Goal: Task Accomplishment & Management: Manage account settings

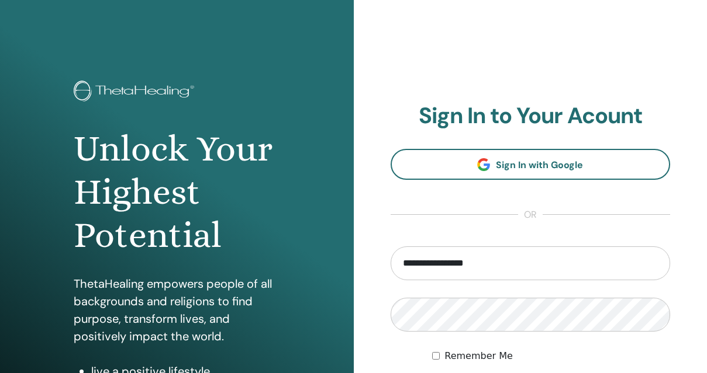
drag, startPoint x: 423, startPoint y: 263, endPoint x: 408, endPoint y: 262, distance: 15.2
click at [408, 262] on input "**********" at bounding box center [530, 264] width 280 height 34
type input "**********"
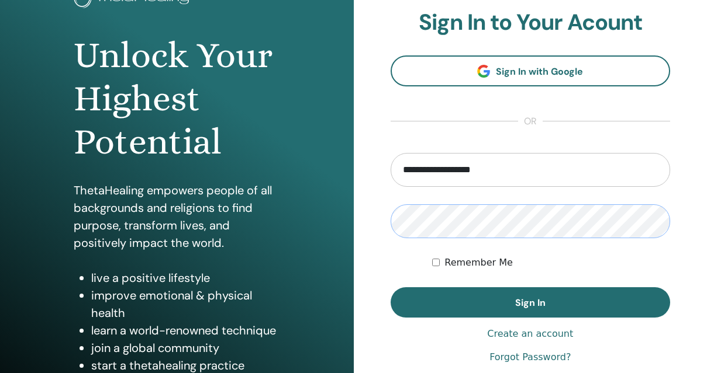
scroll to position [103, 0]
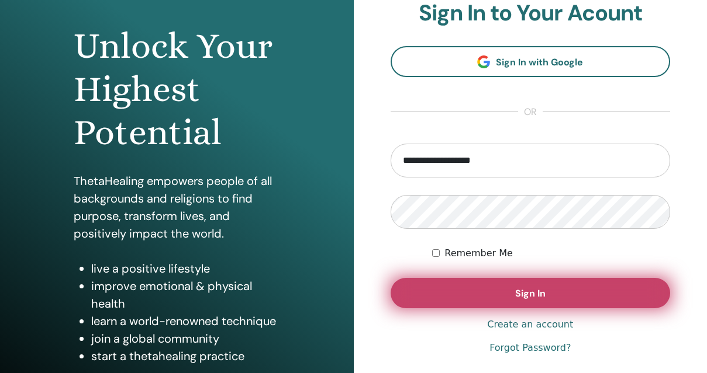
click at [508, 303] on button "Sign In" at bounding box center [530, 293] width 280 height 30
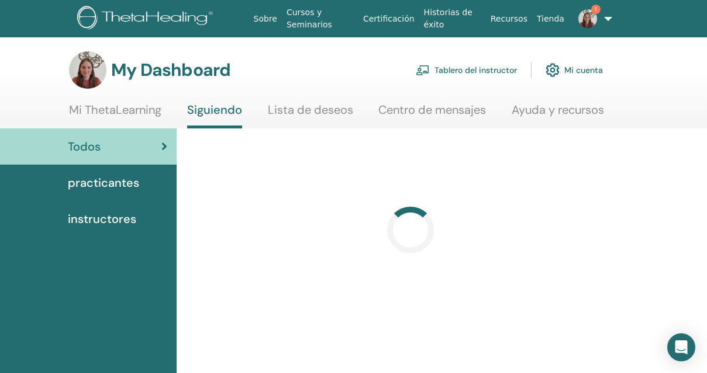
click at [481, 70] on link "Tablero del instructor" at bounding box center [466, 70] width 101 height 26
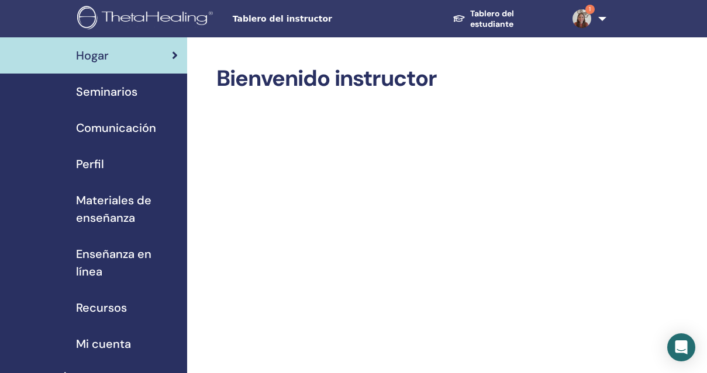
click at [109, 91] on span "Seminarios" at bounding box center [106, 92] width 61 height 18
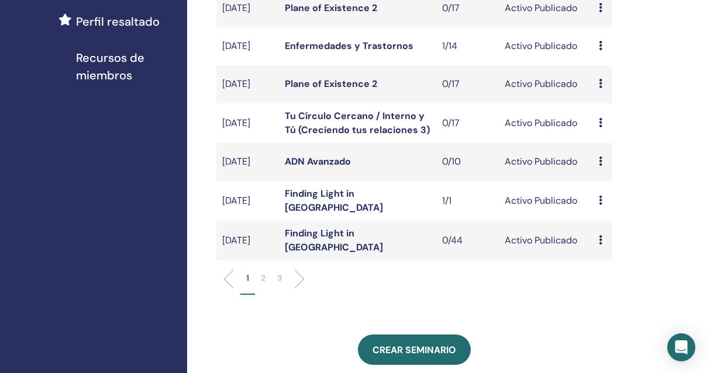
scroll to position [358, 0]
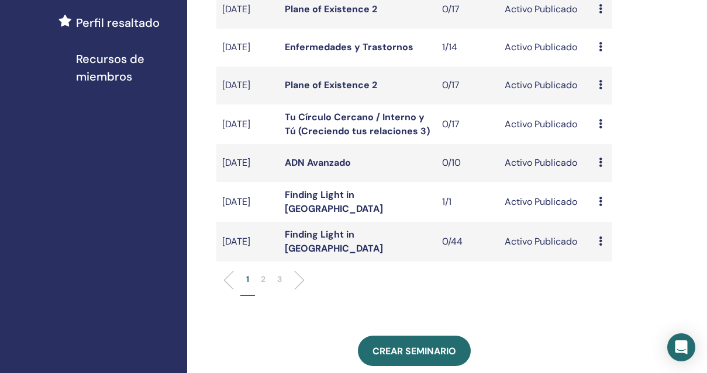
click at [264, 286] on p "2" at bounding box center [263, 280] width 5 height 12
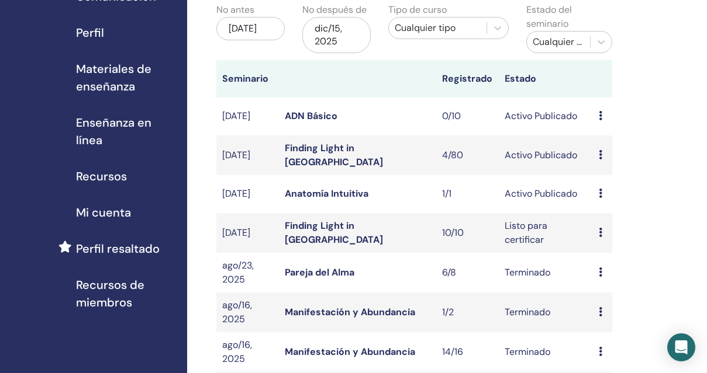
scroll to position [134, 0]
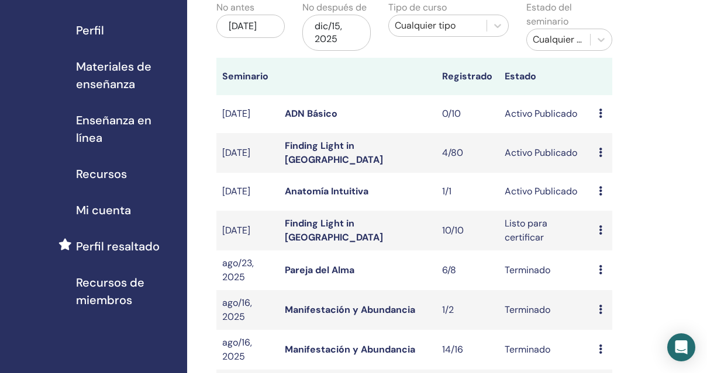
click at [601, 154] on icon at bounding box center [600, 152] width 4 height 9
click at [604, 194] on link "asistentes" at bounding box center [612, 198] width 44 height 12
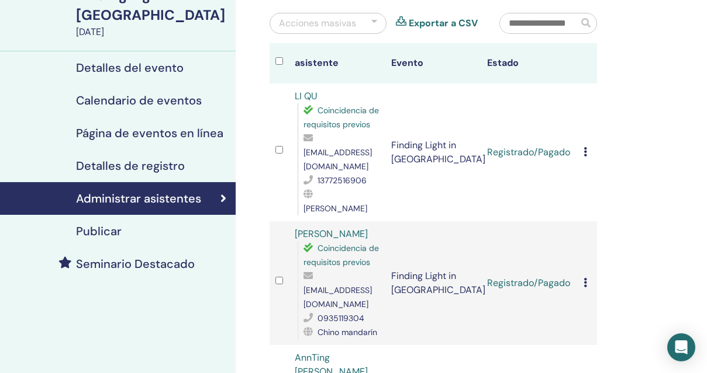
scroll to position [104, 0]
